Goal: Information Seeking & Learning: Find specific fact

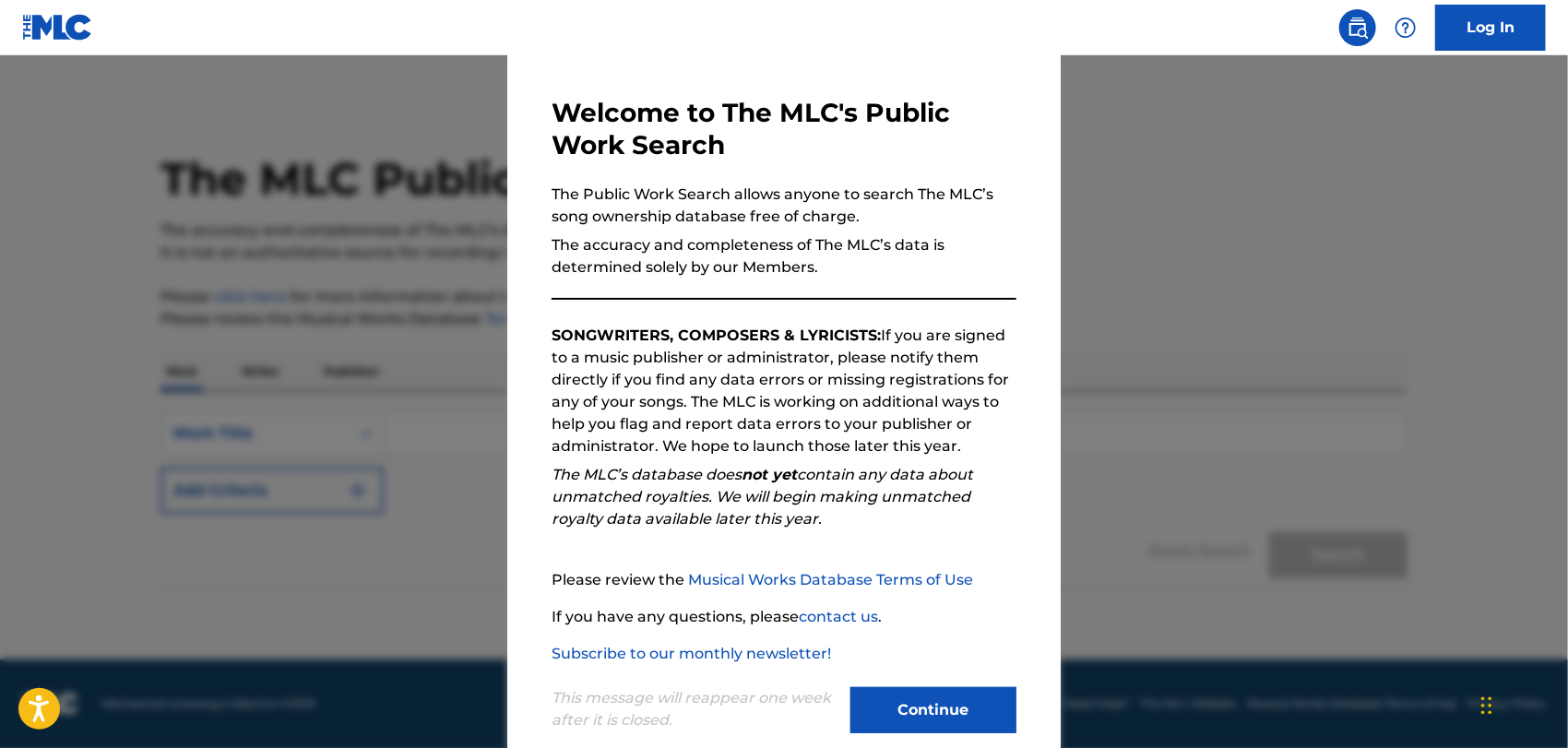
scroll to position [96, 0]
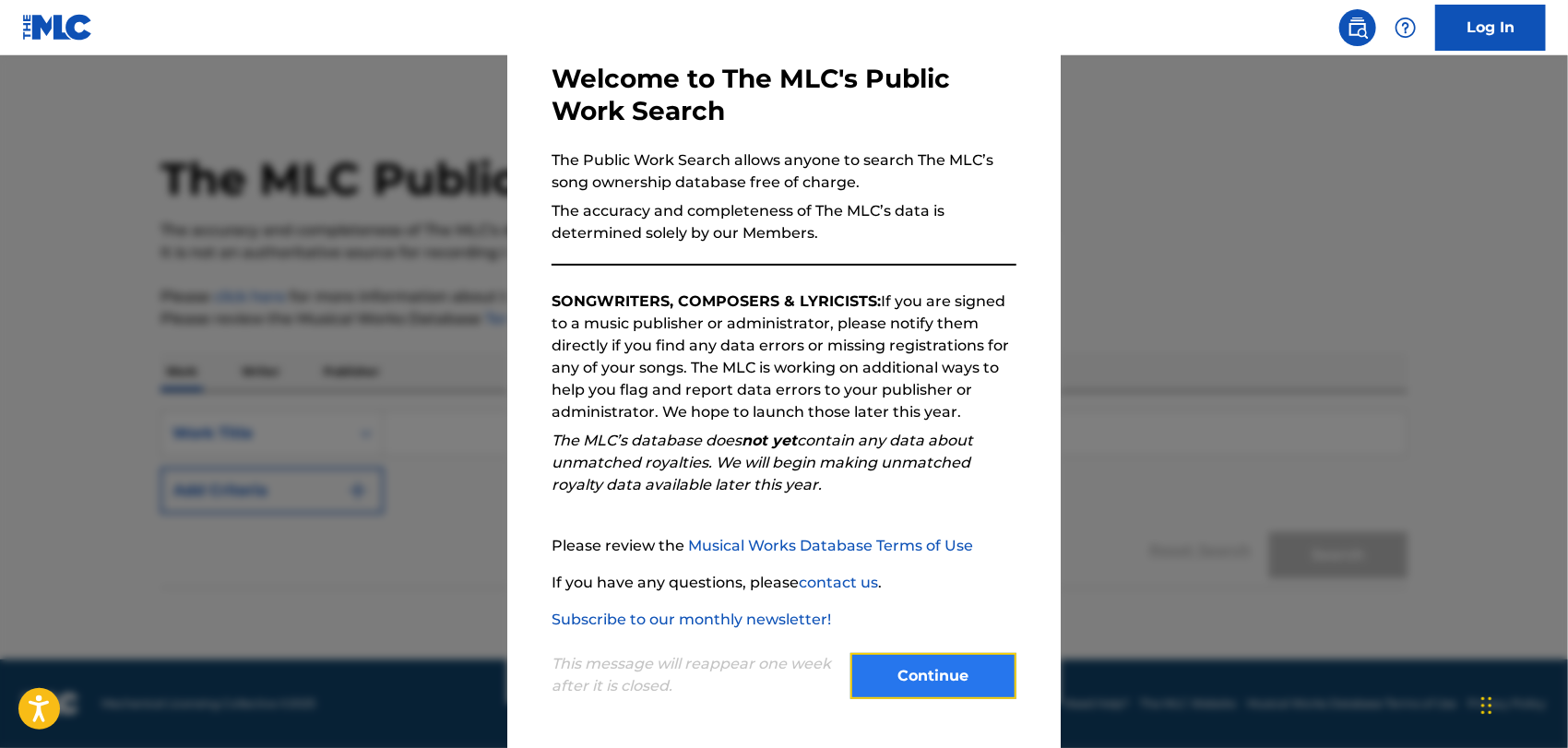
click at [952, 681] on button "Continue" at bounding box center [933, 676] width 166 height 46
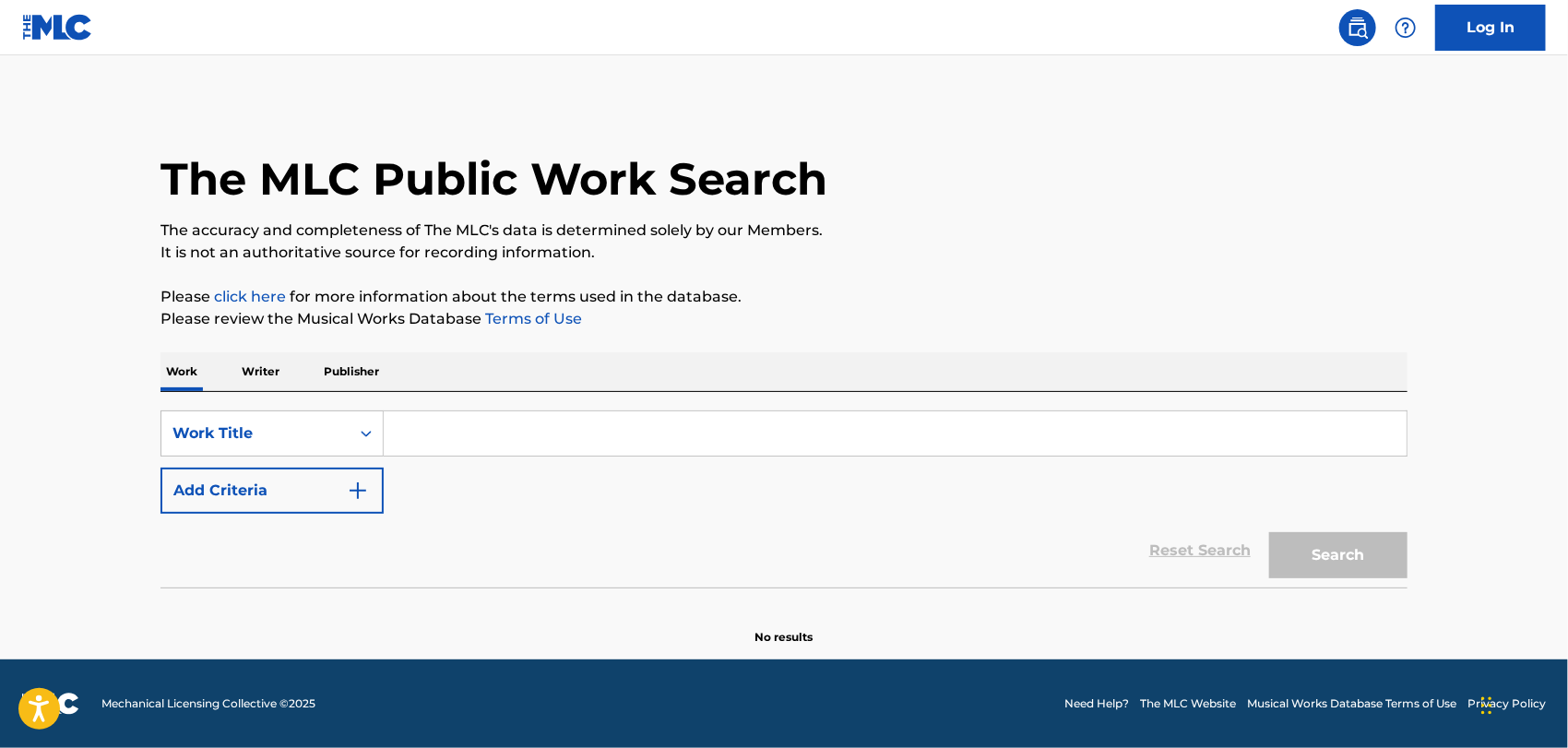
click at [428, 422] on input "Search Form" at bounding box center [895, 433] width 1022 height 44
click at [456, 417] on input "Search Form" at bounding box center [895, 433] width 1022 height 44
paste input "Broken Sonnet"
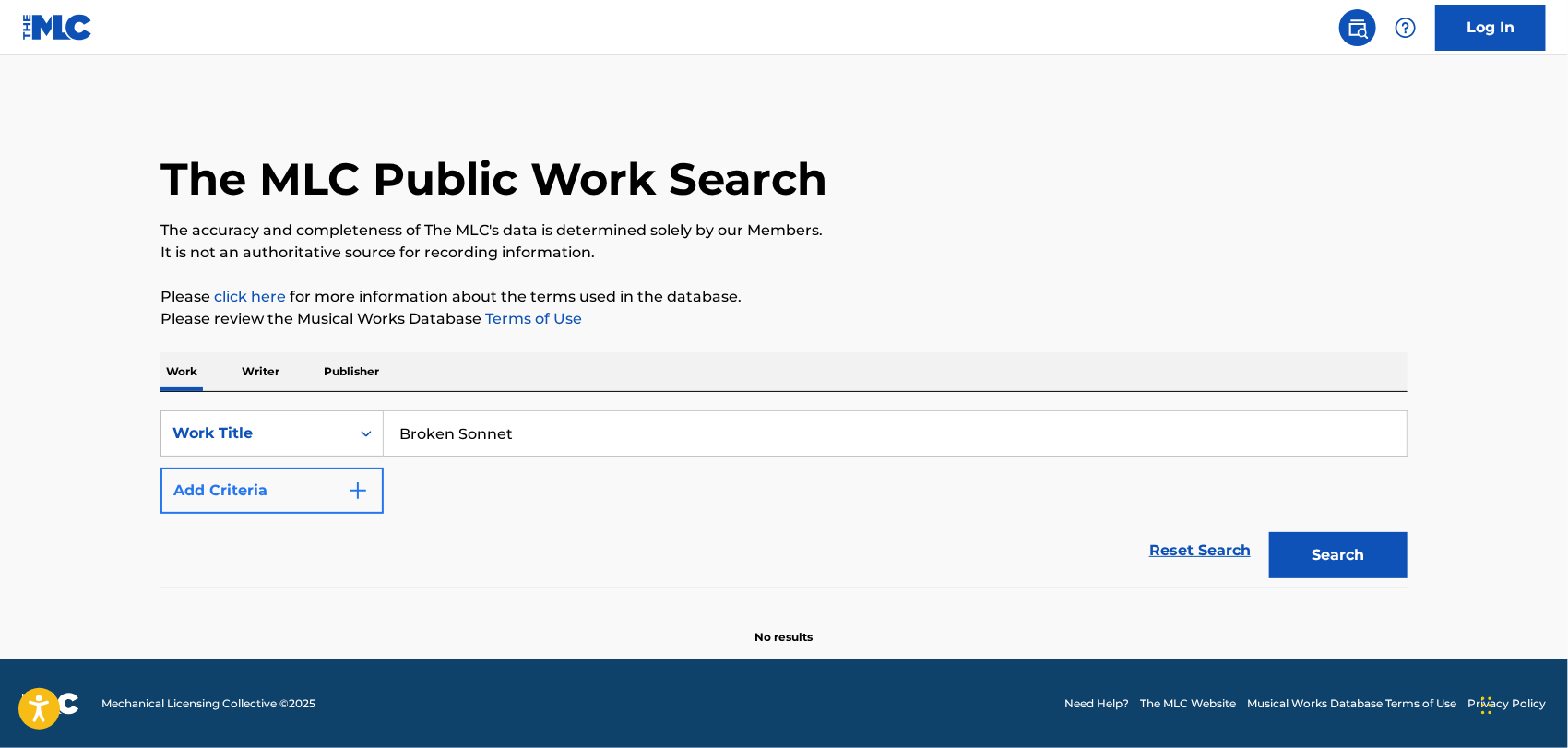
type input "Broken Sonnet"
click at [296, 485] on button "Add Criteria" at bounding box center [272, 490] width 223 height 46
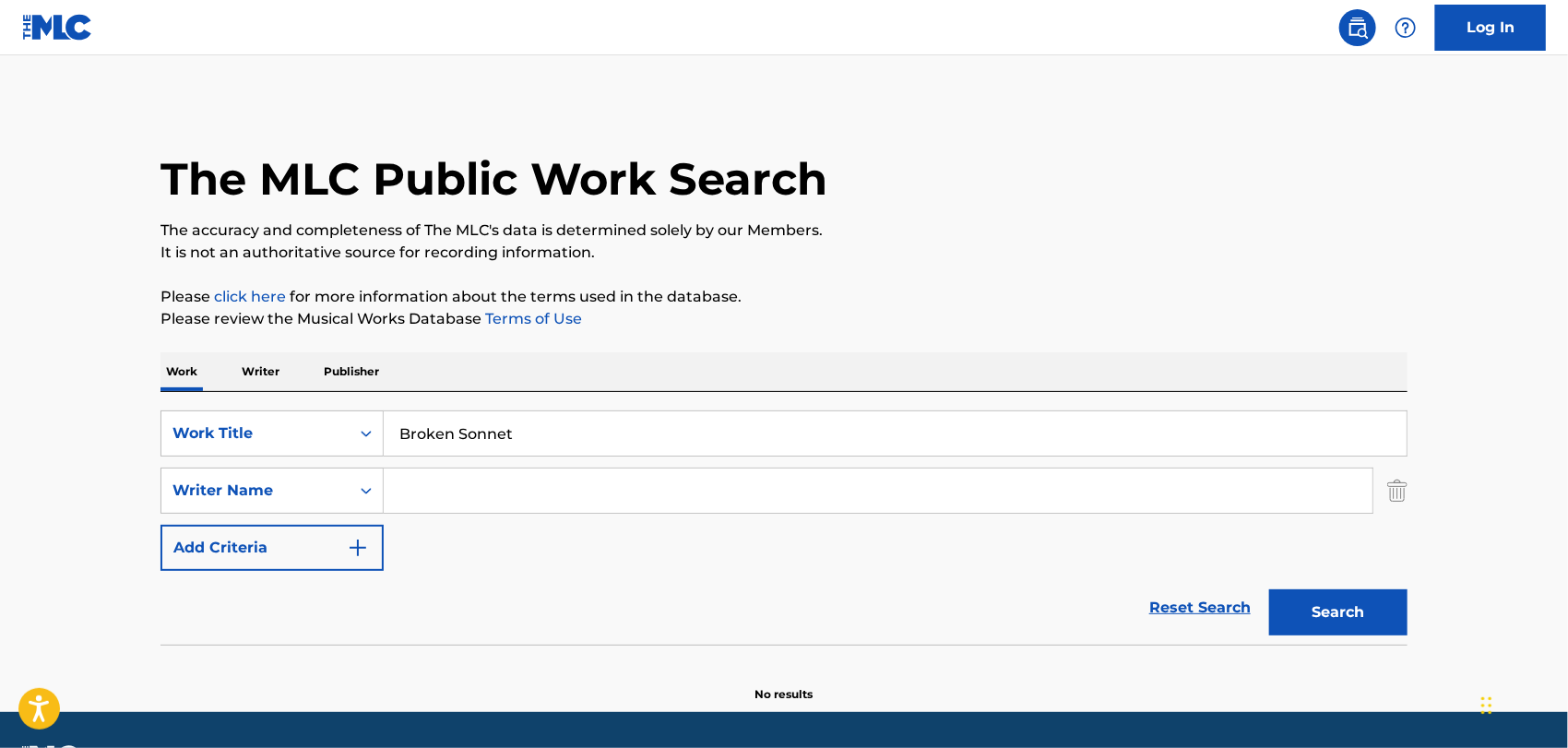
drag, startPoint x: 418, startPoint y: 487, endPoint x: 430, endPoint y: 489, distance: 12.2
click at [419, 487] on input "Search Form" at bounding box center [878, 490] width 989 height 44
type input "martinez"
click at [1269, 589] on button "Search" at bounding box center [1338, 612] width 138 height 46
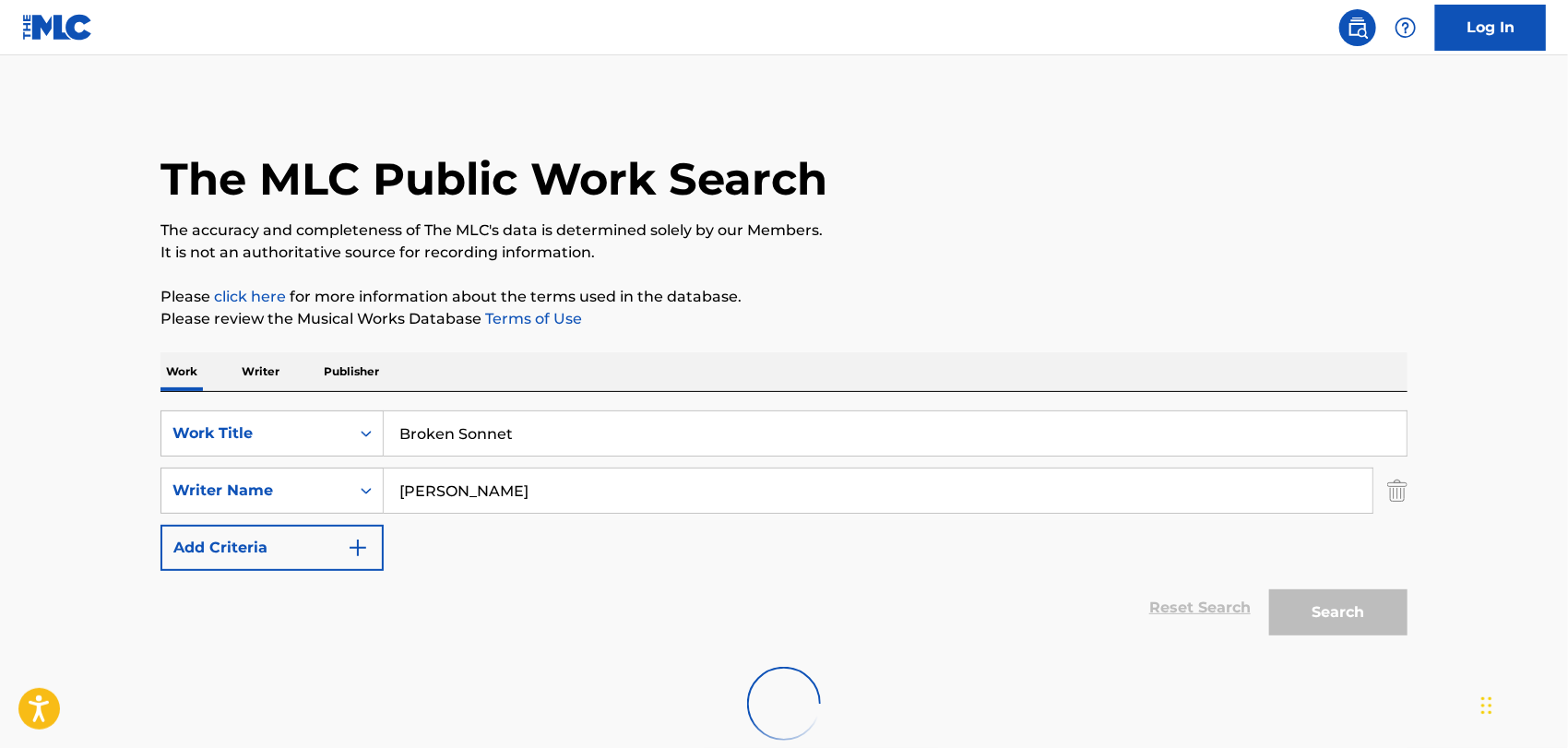
scroll to position [113, 0]
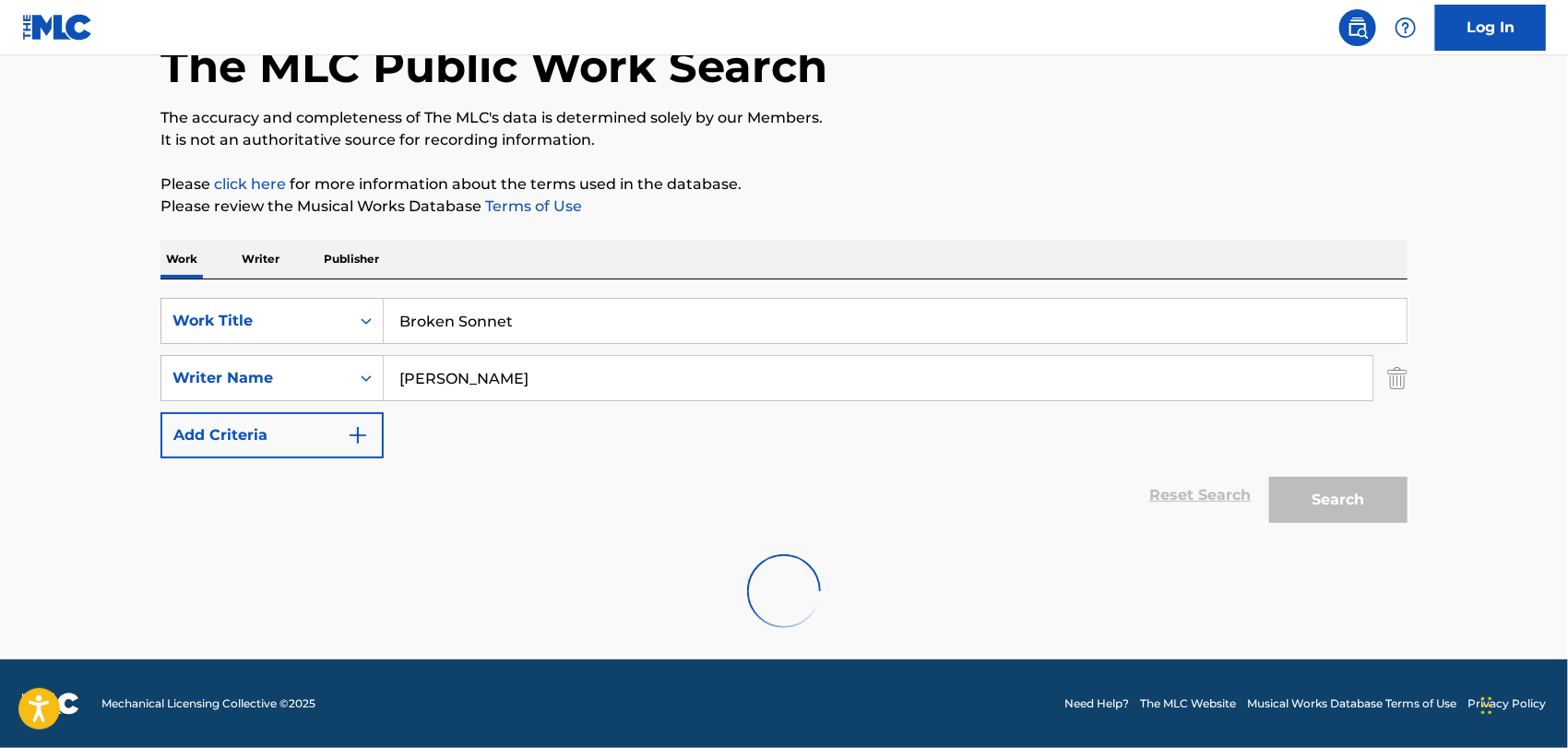
click at [461, 373] on input "martinez" at bounding box center [878, 377] width 989 height 44
click at [511, 379] on input "martinez" at bounding box center [878, 377] width 989 height 44
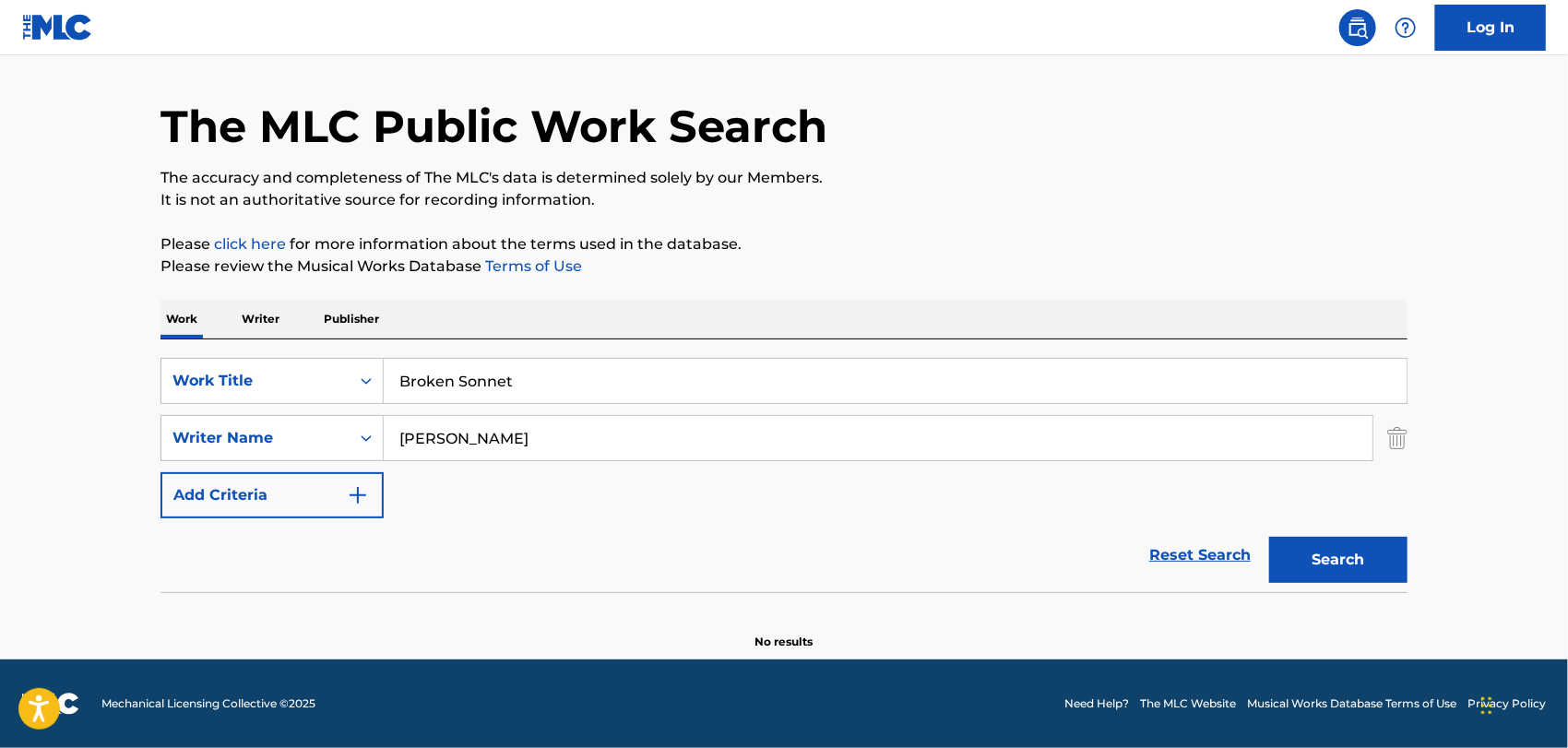
scroll to position [52, 0]
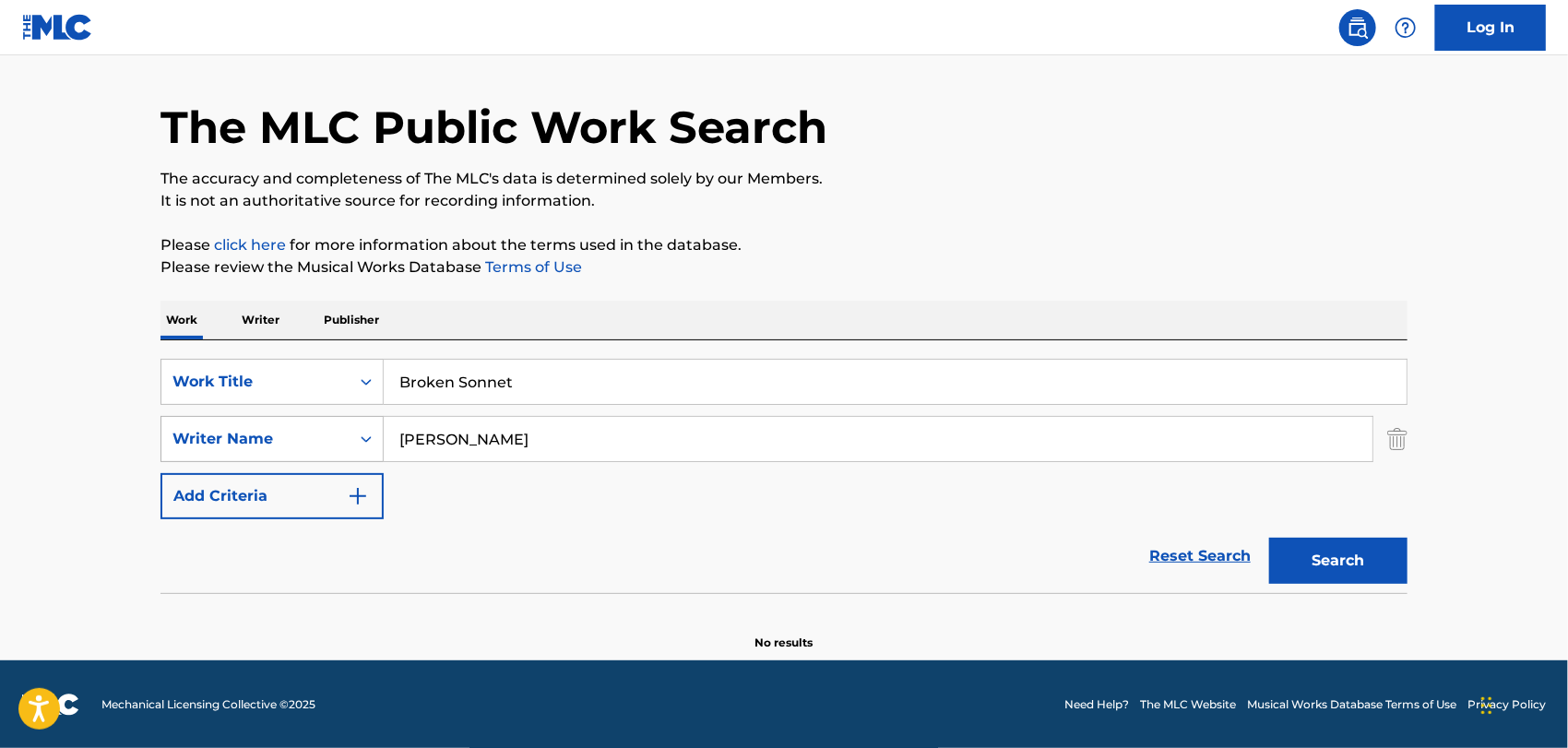
drag, startPoint x: 558, startPoint y: 434, endPoint x: 276, endPoint y: 422, distance: 282.3
click at [276, 422] on div "SearchWithCriteria8eb4f577-1d26-4b71-a727-8bc69fc5d252 Writer Name martinez" at bounding box center [784, 438] width 1246 height 46
click at [1319, 550] on button "Search" at bounding box center [1338, 561] width 138 height 46
